Goal: Task Accomplishment & Management: Manage account settings

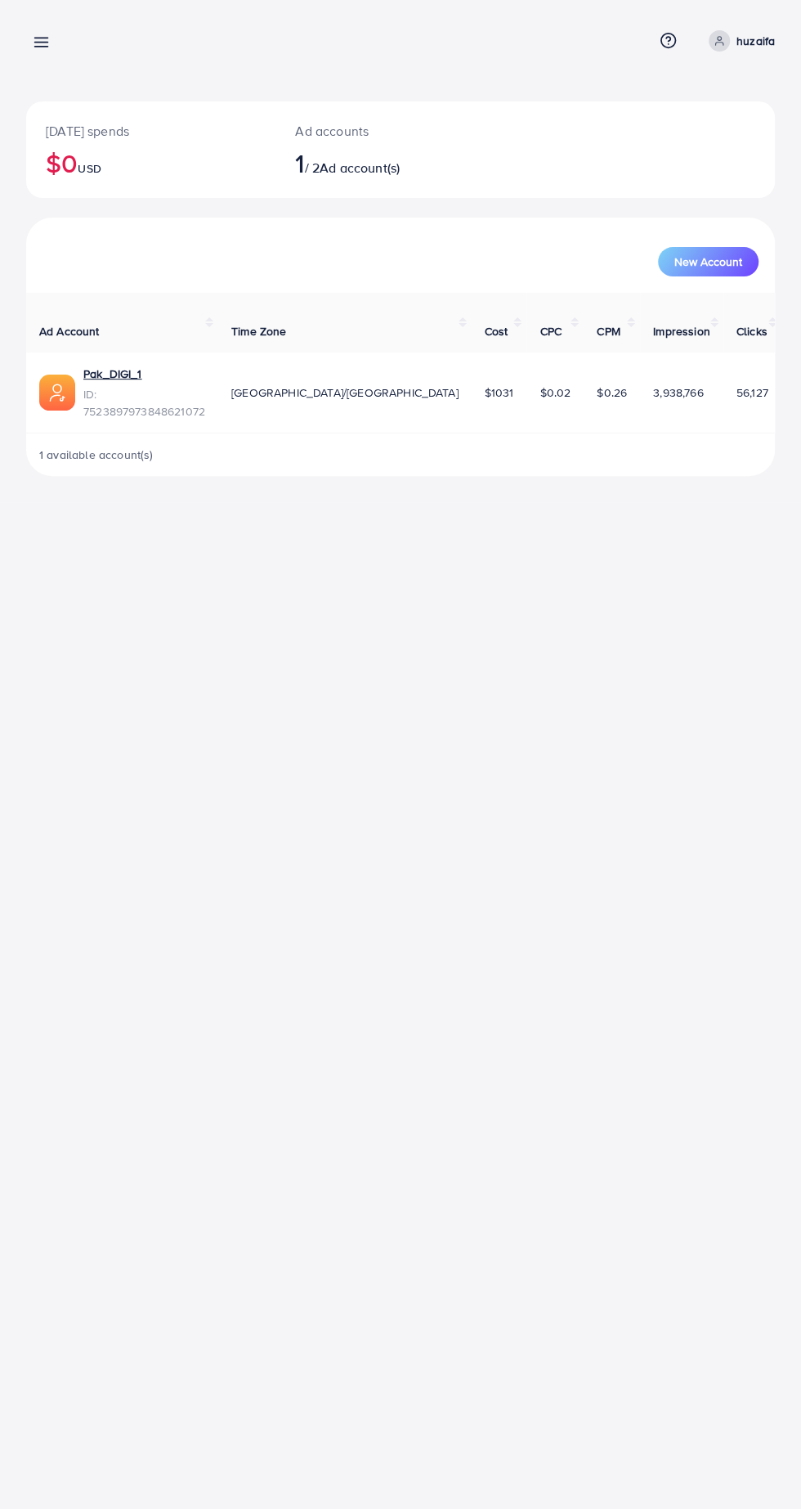
click at [29, 34] on link at bounding box center [38, 41] width 24 height 20
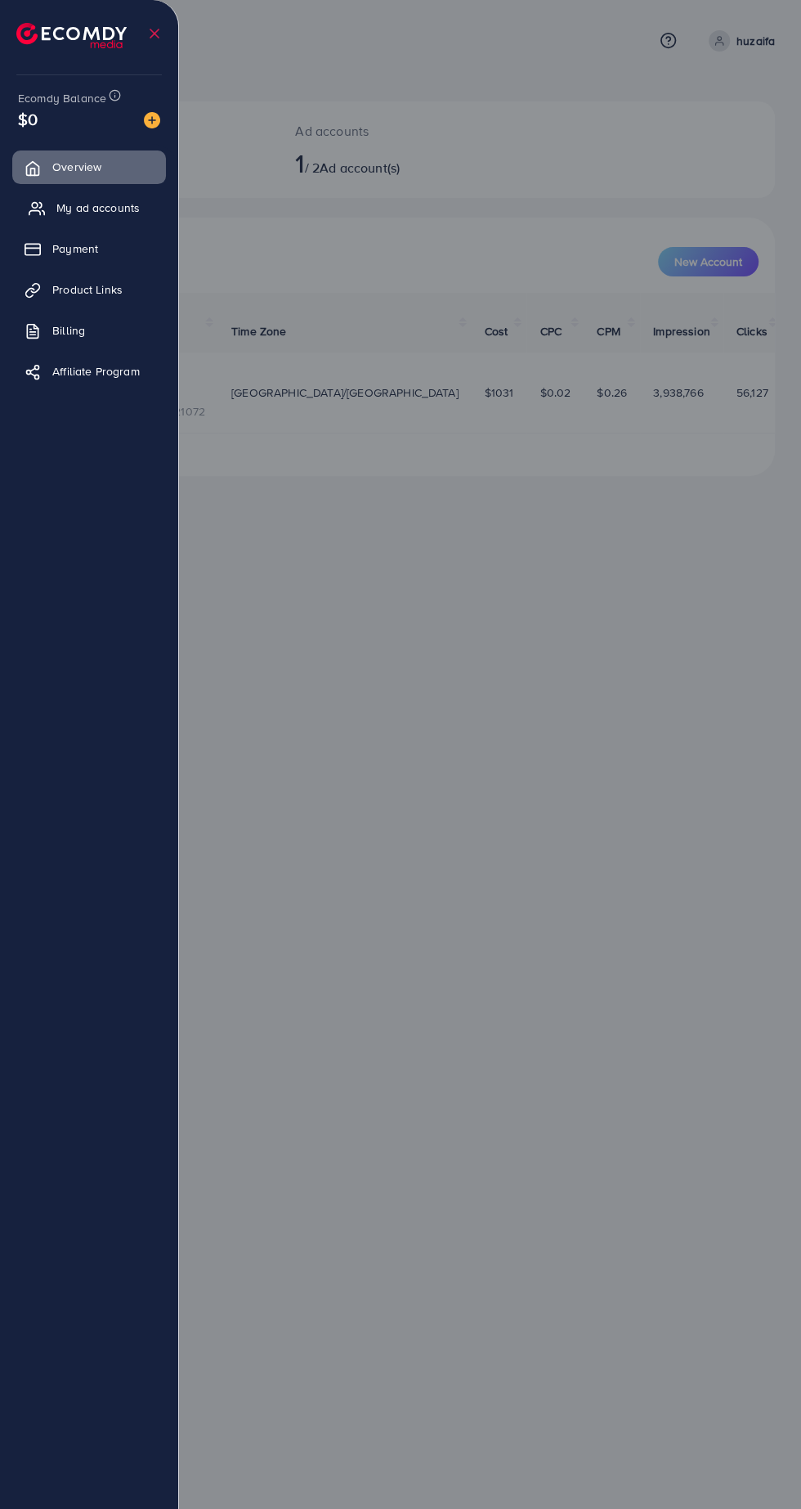
click at [35, 201] on icon at bounding box center [37, 208] width 16 height 16
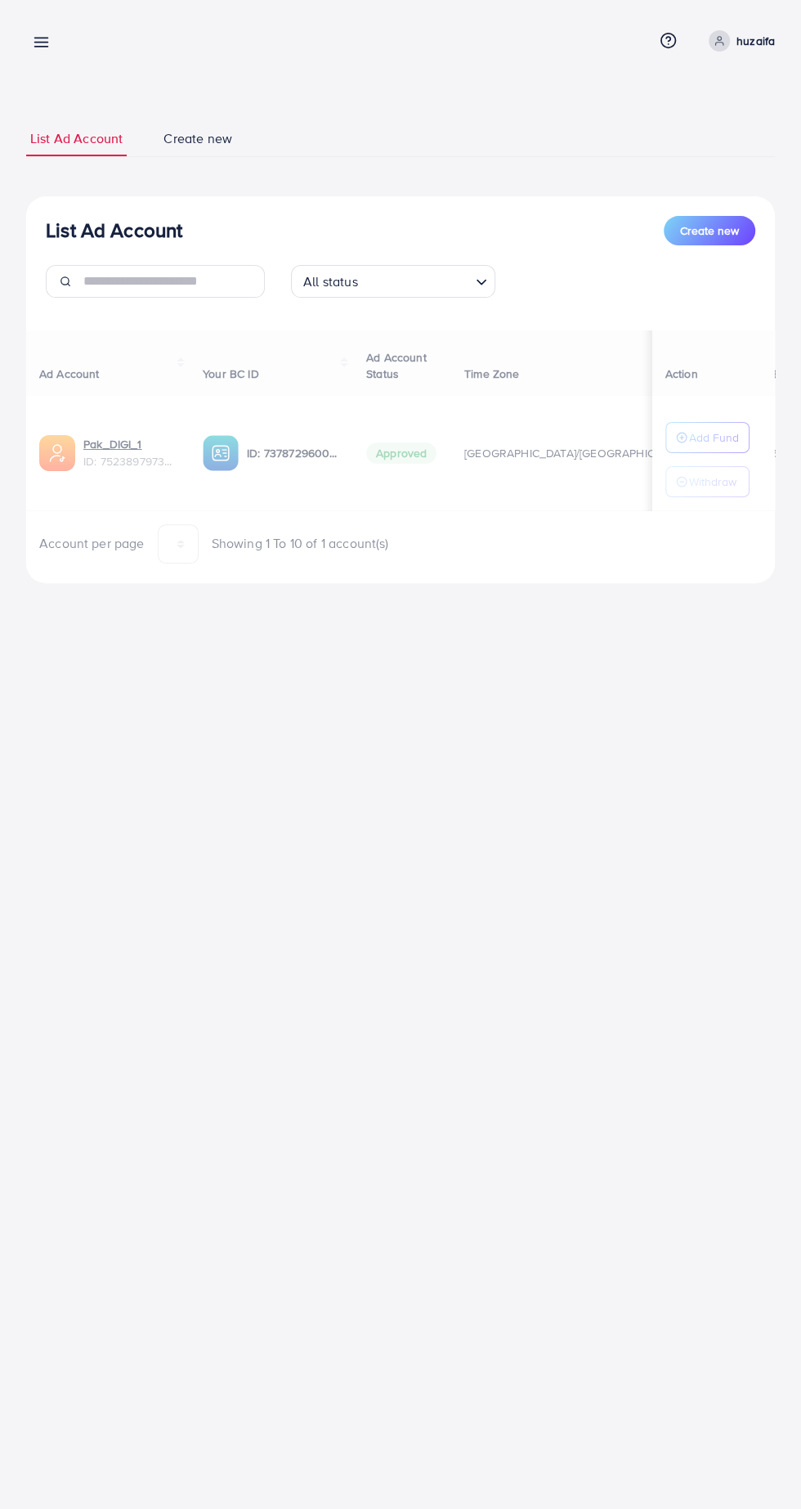
click at [36, 241] on div at bounding box center [400, 905] width 801 height 1810
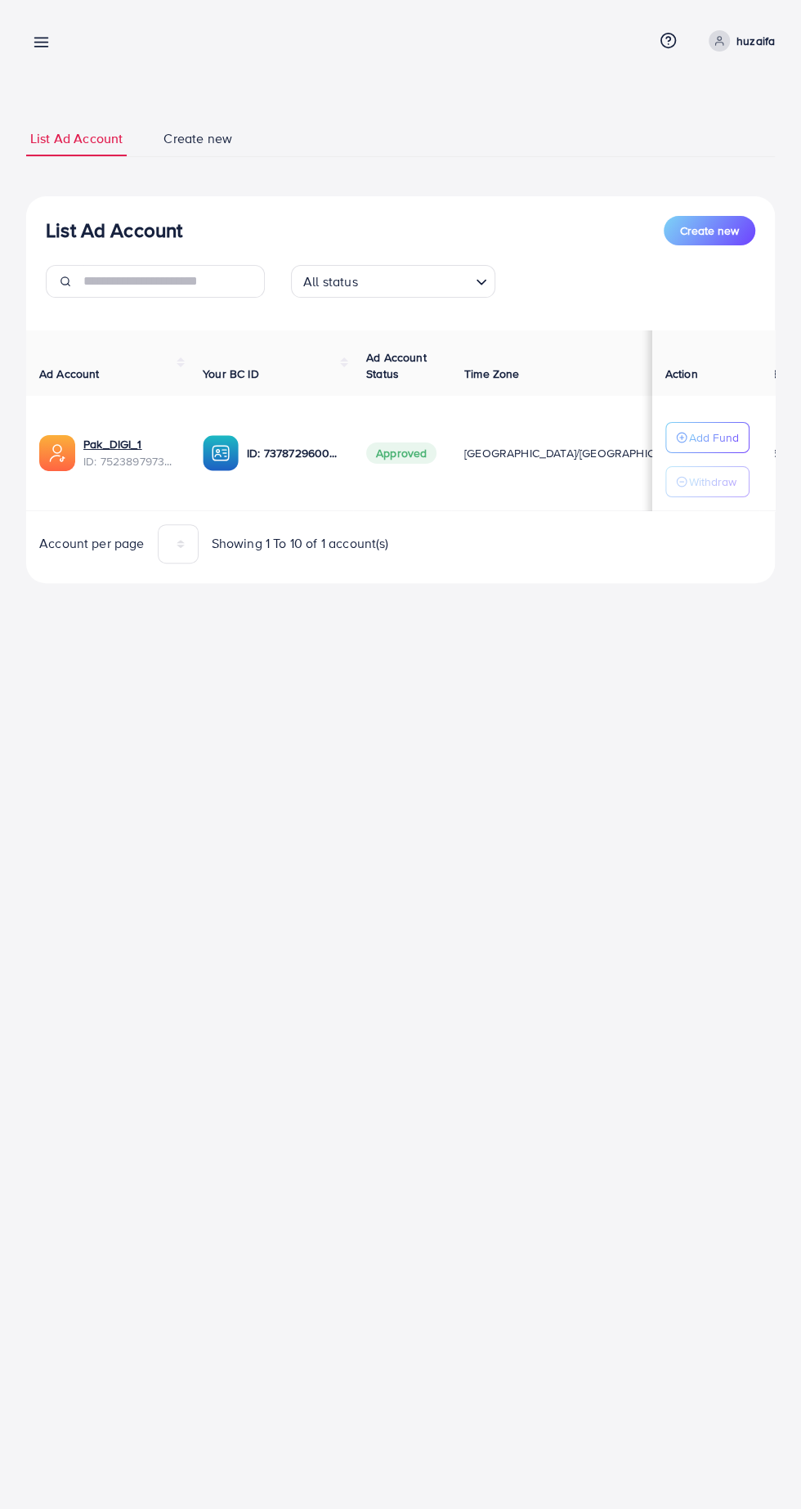
click at [34, 43] on icon at bounding box center [41, 42] width 17 height 17
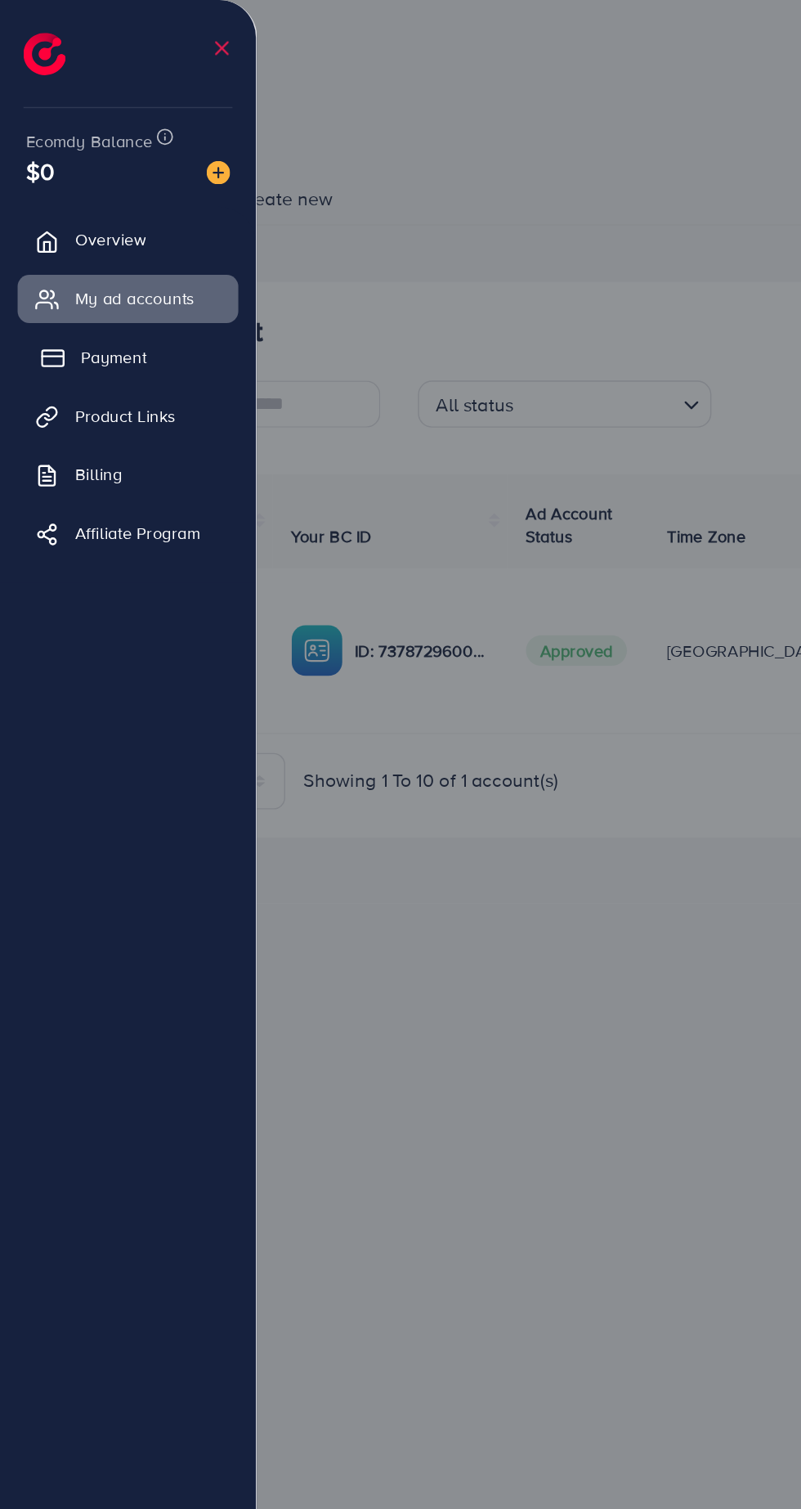
click at [38, 238] on link "Payment" at bounding box center [89, 248] width 154 height 33
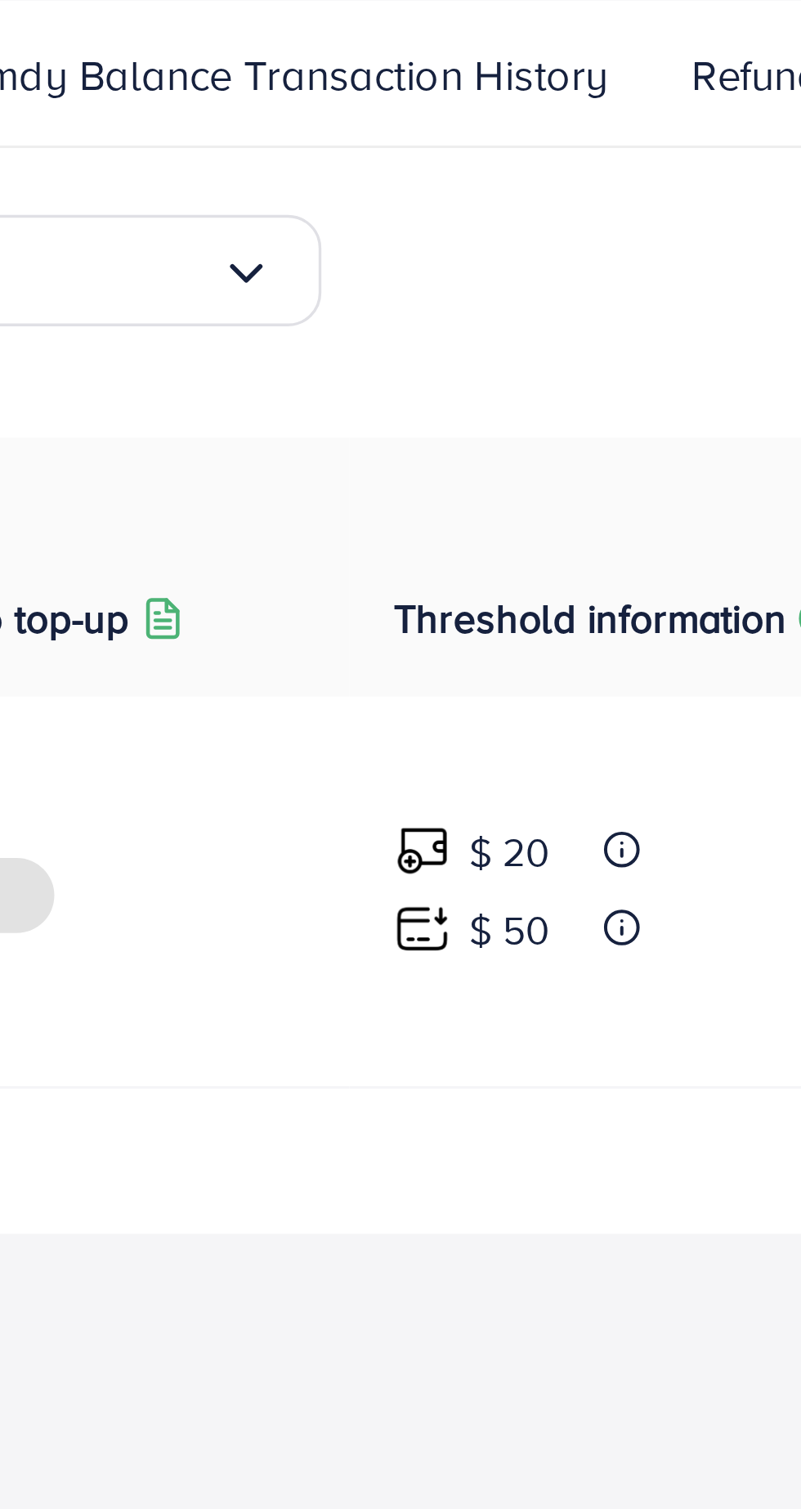
click at [581, 630] on line at bounding box center [581, 631] width 0 height 2
